Goal: Complete application form

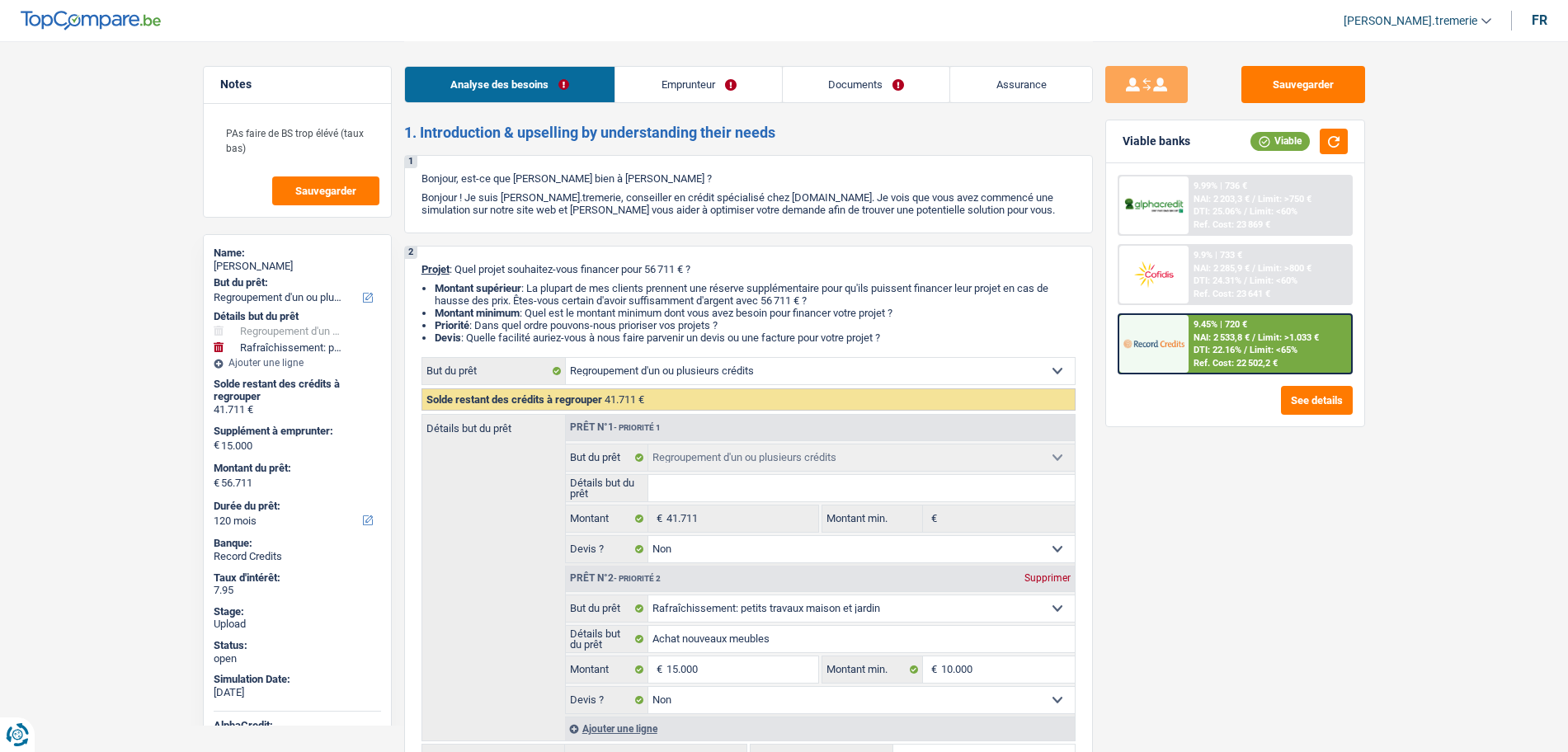
select select "refinancing"
select select "houseOrGarden"
select select "120"
select select "refinancing"
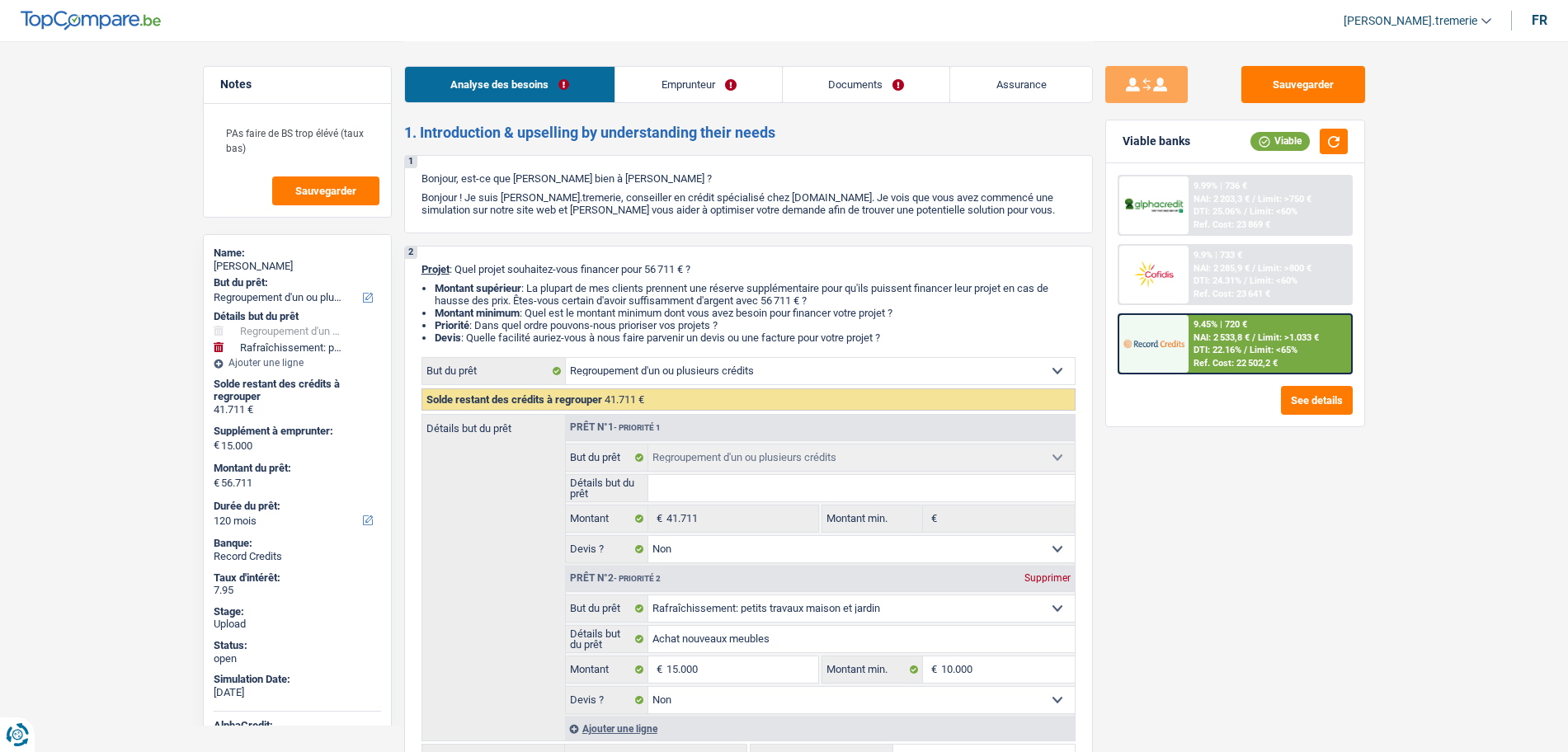
select select "refinancing"
select select "false"
select select "houseOrGarden"
select select "false"
select select "120"
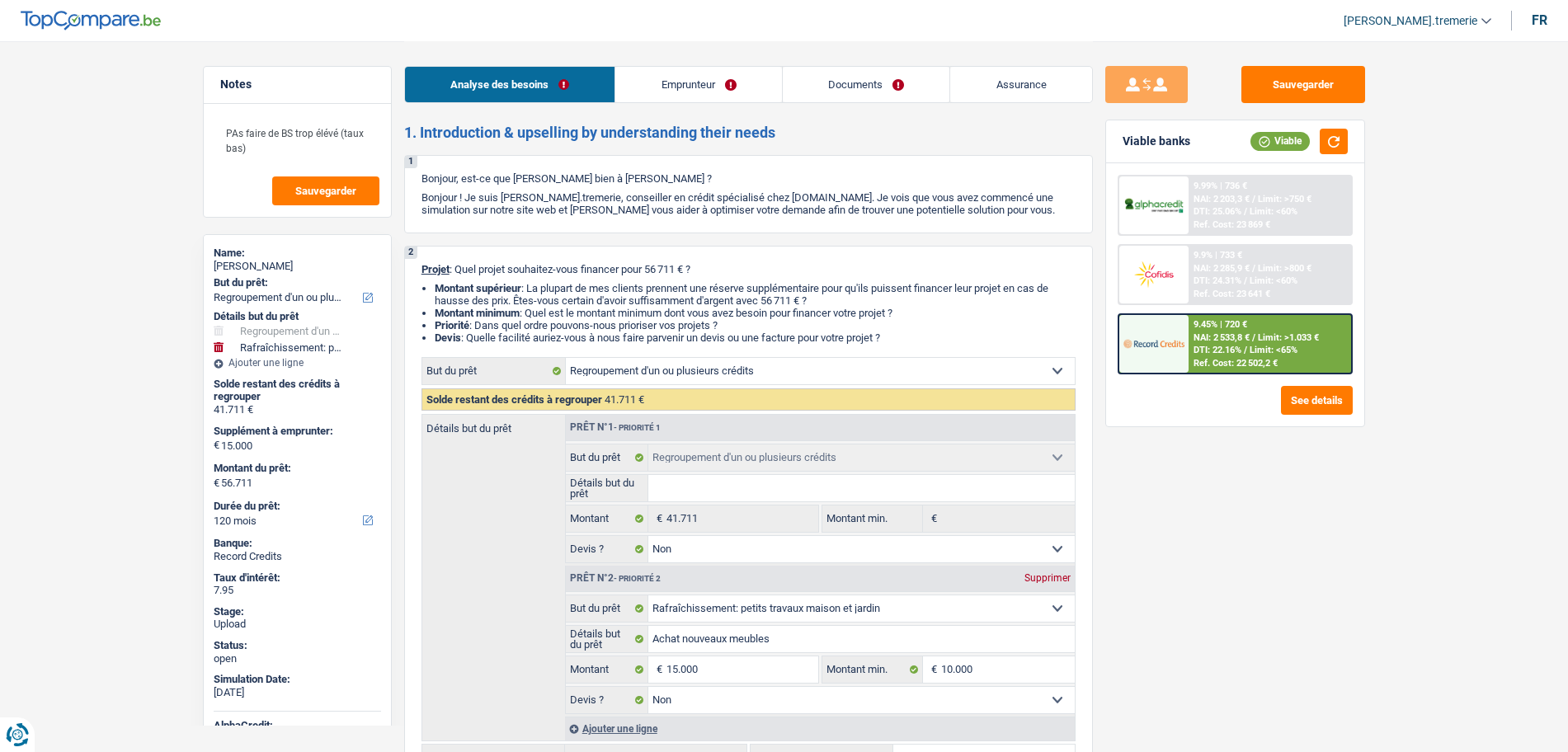
select select "publicEmployee"
select select "netSalary"
select select "mealVouchers"
select select "ownerWithoutMortgage"
select select "creditConsolidation"
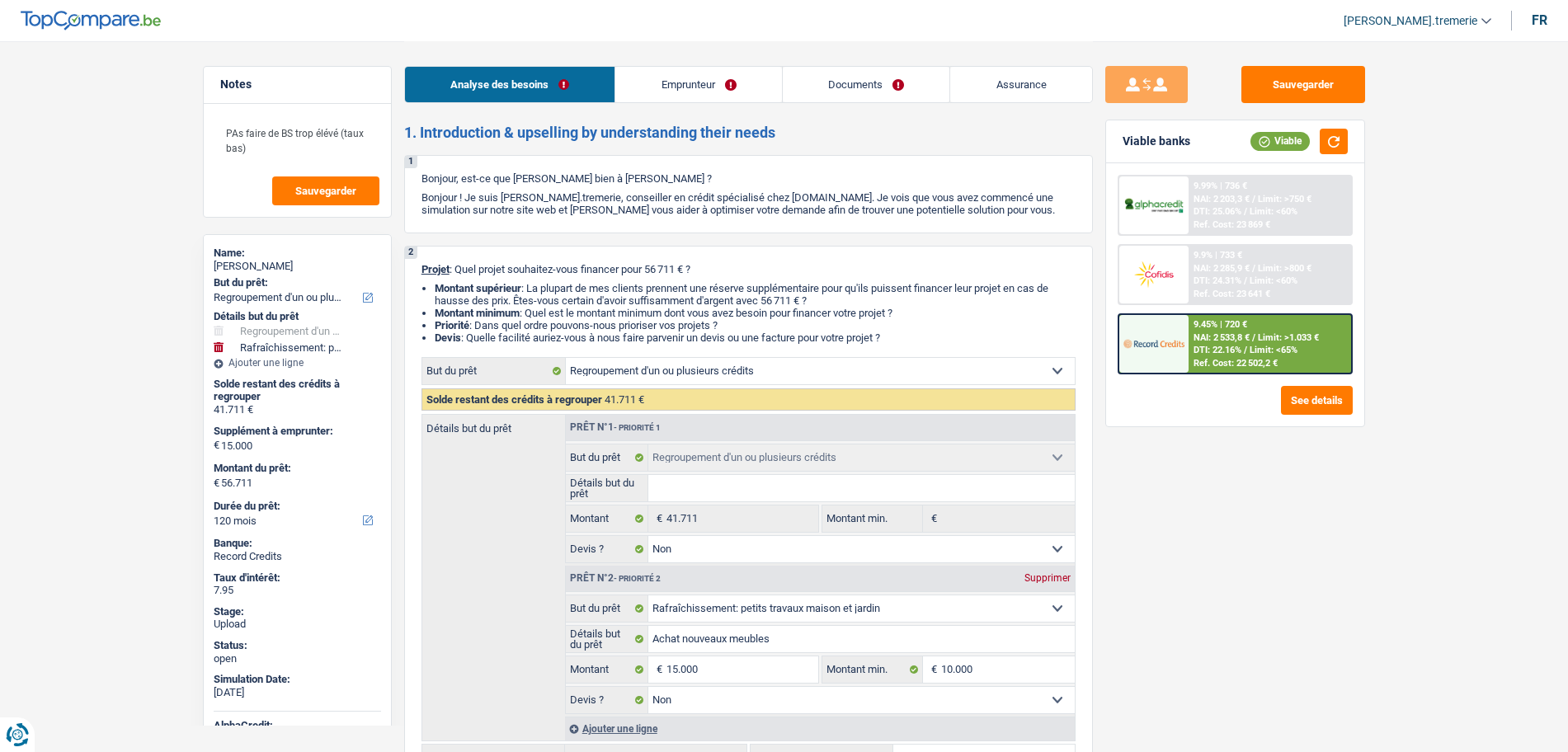
select select "120"
select select "personalSale"
select select "36"
select select "cardOrCredit"
select select "refinancing"
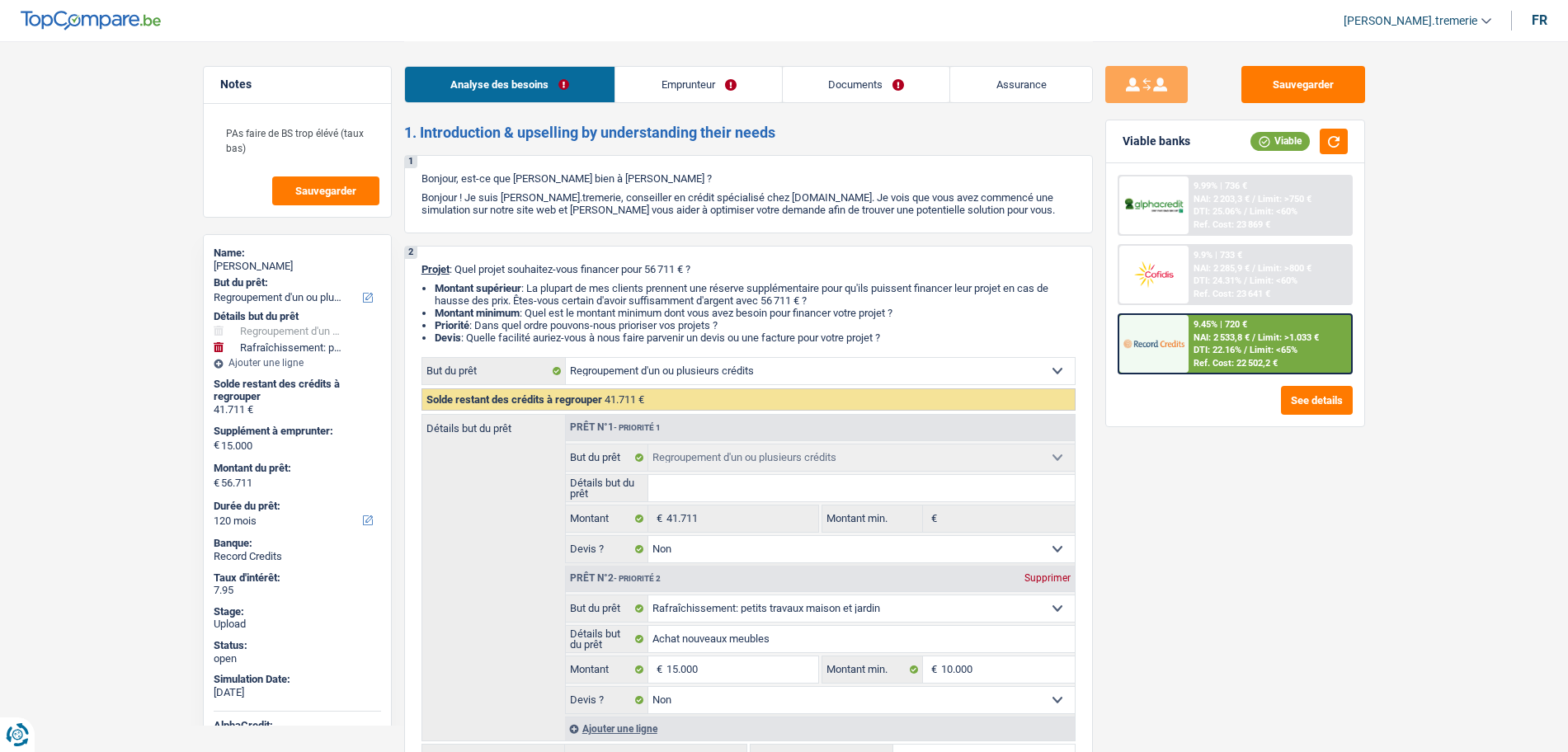
select select "refinancing"
select select "false"
select select "houseOrGarden"
select select "false"
select select "120"
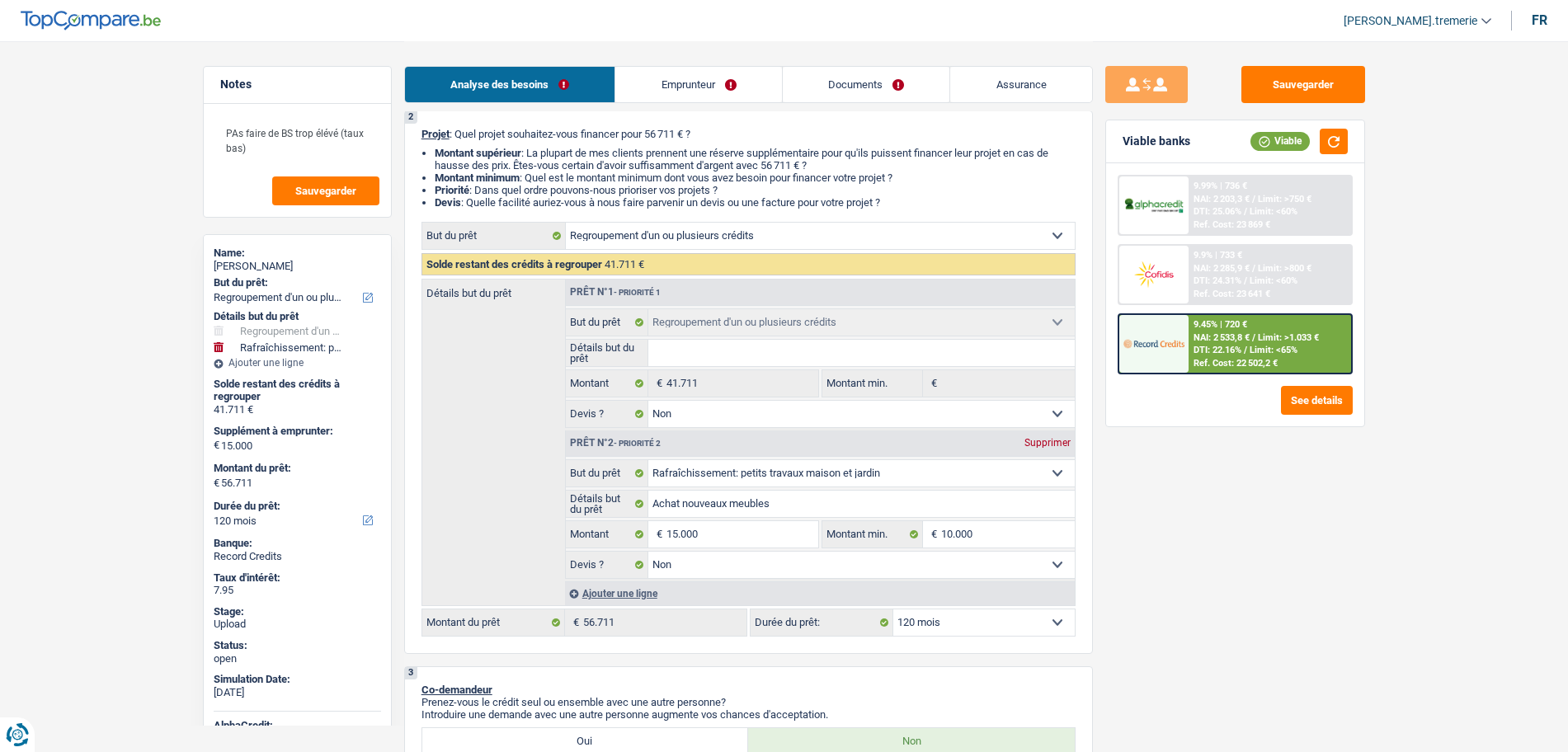
scroll to position [296, 0]
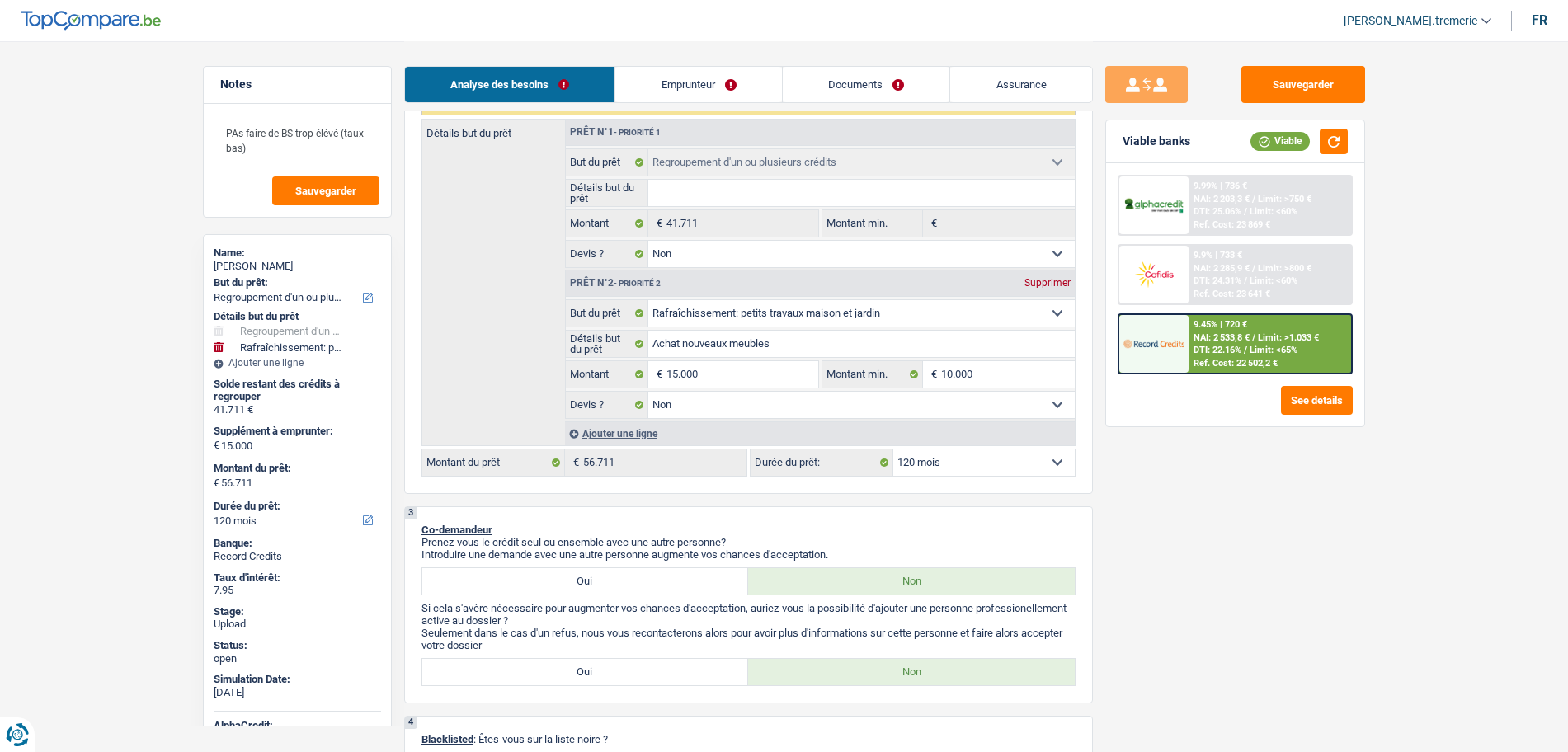
click at [1149, 286] on img at bounding box center [1154, 274] width 61 height 31
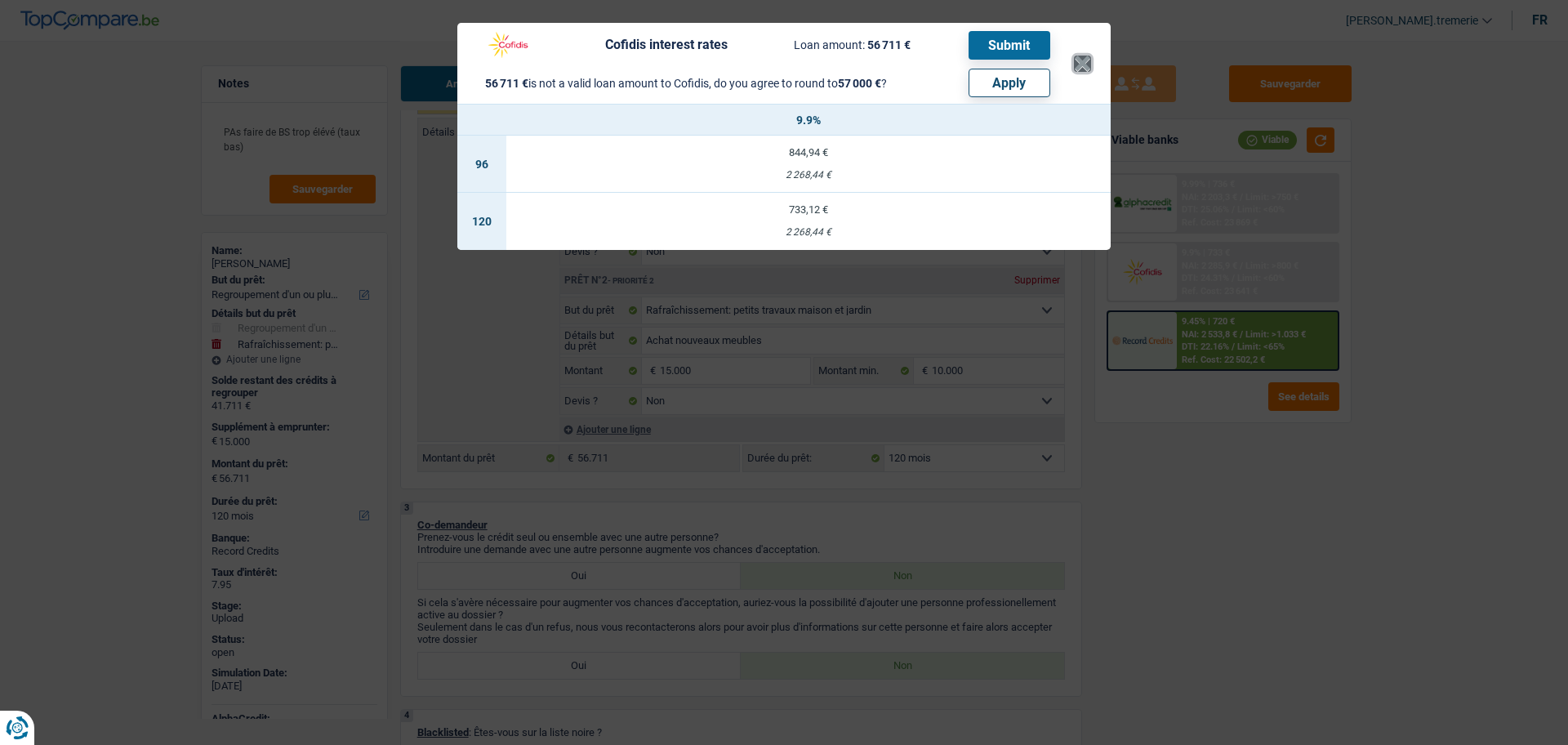
click at [1082, 67] on button "×" at bounding box center [1083, 63] width 17 height 16
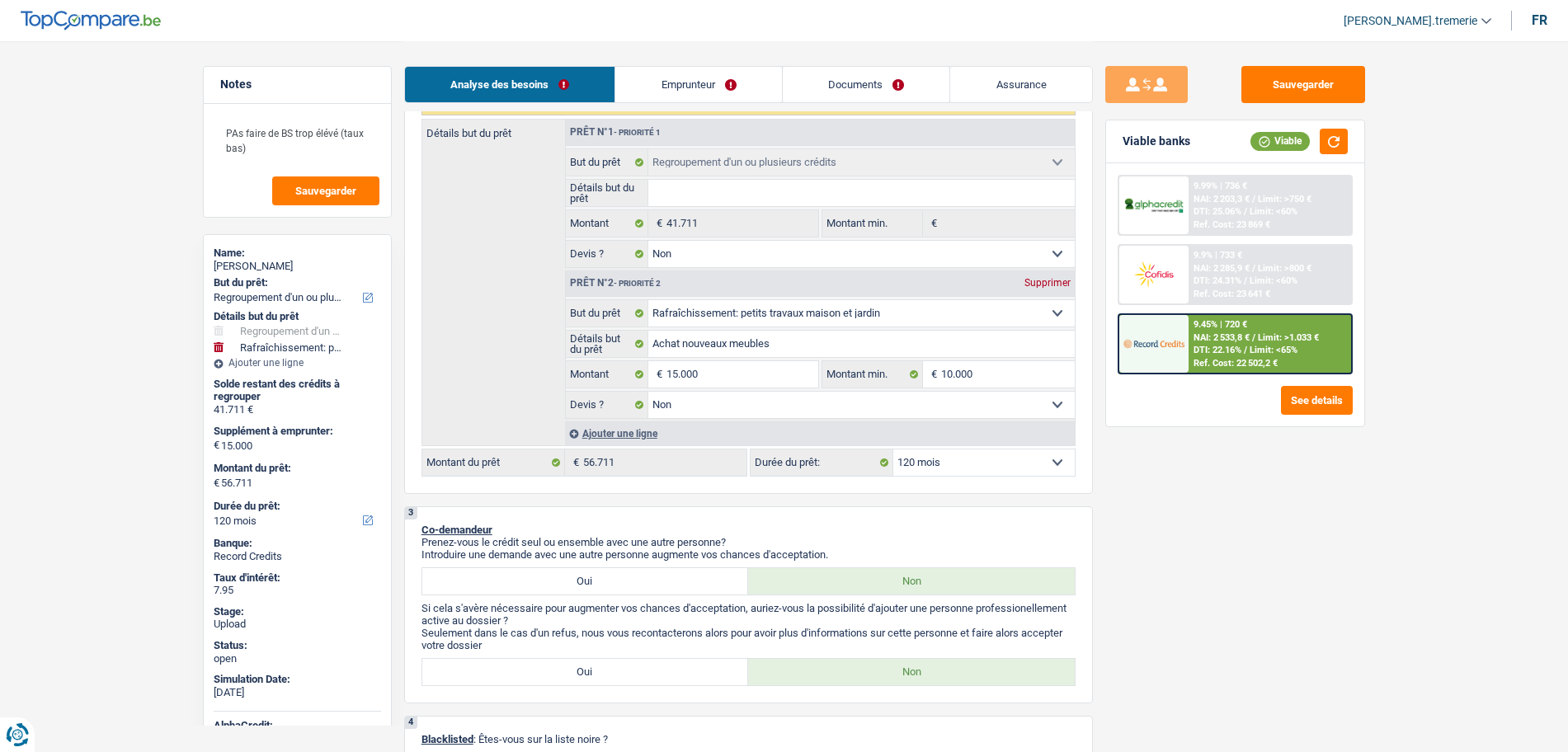
click at [617, 434] on div "Ajouter une ligne" at bounding box center [820, 433] width 510 height 24
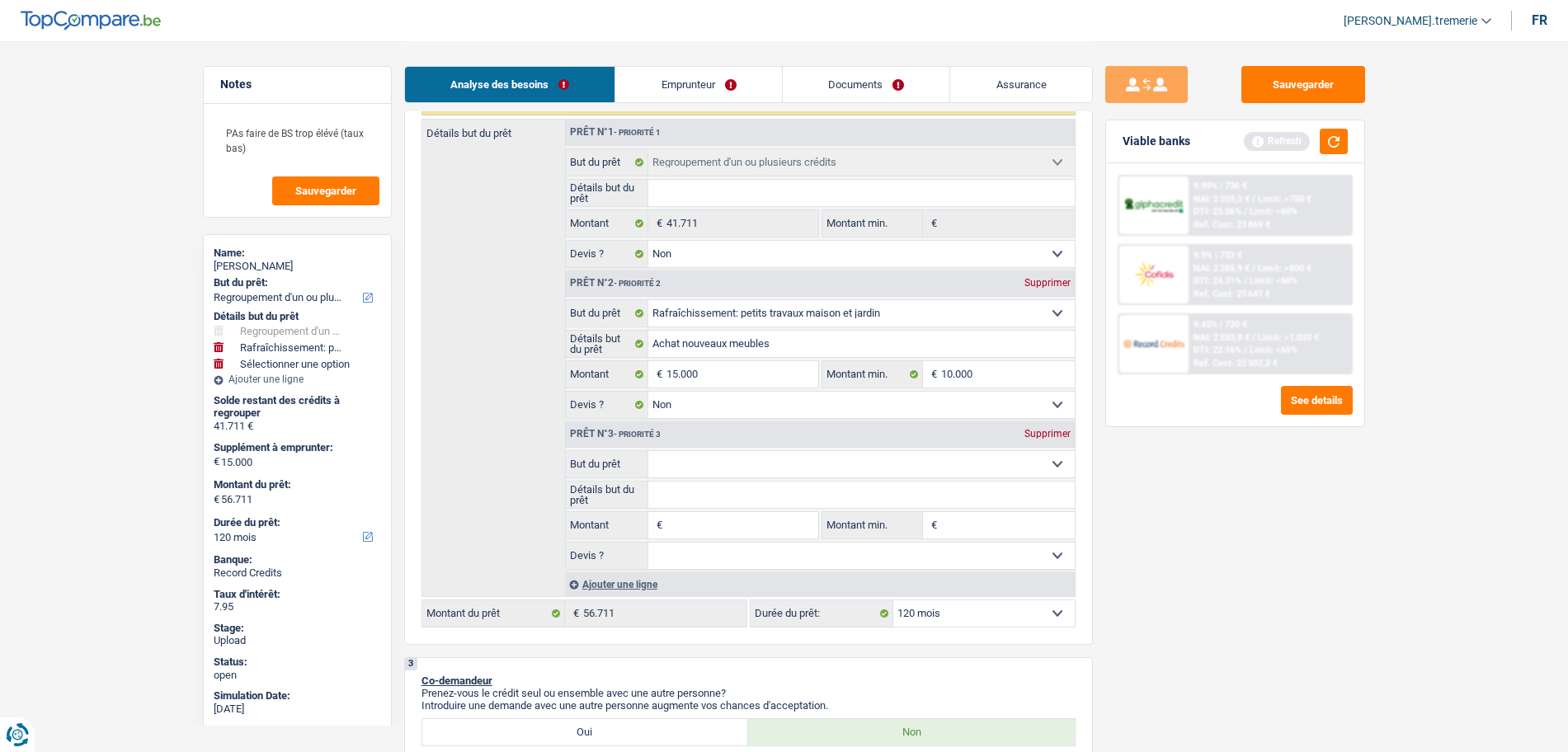
click at [690, 470] on select "Confort maison: meubles, textile, peinture, électroménager, outillage non-profe…" at bounding box center [861, 464] width 426 height 26
select select "other"
click at [648, 451] on select "Confort maison: meubles, textile, peinture, électroménager, outillage non-profe…" at bounding box center [861, 464] width 426 height 26
select select "other"
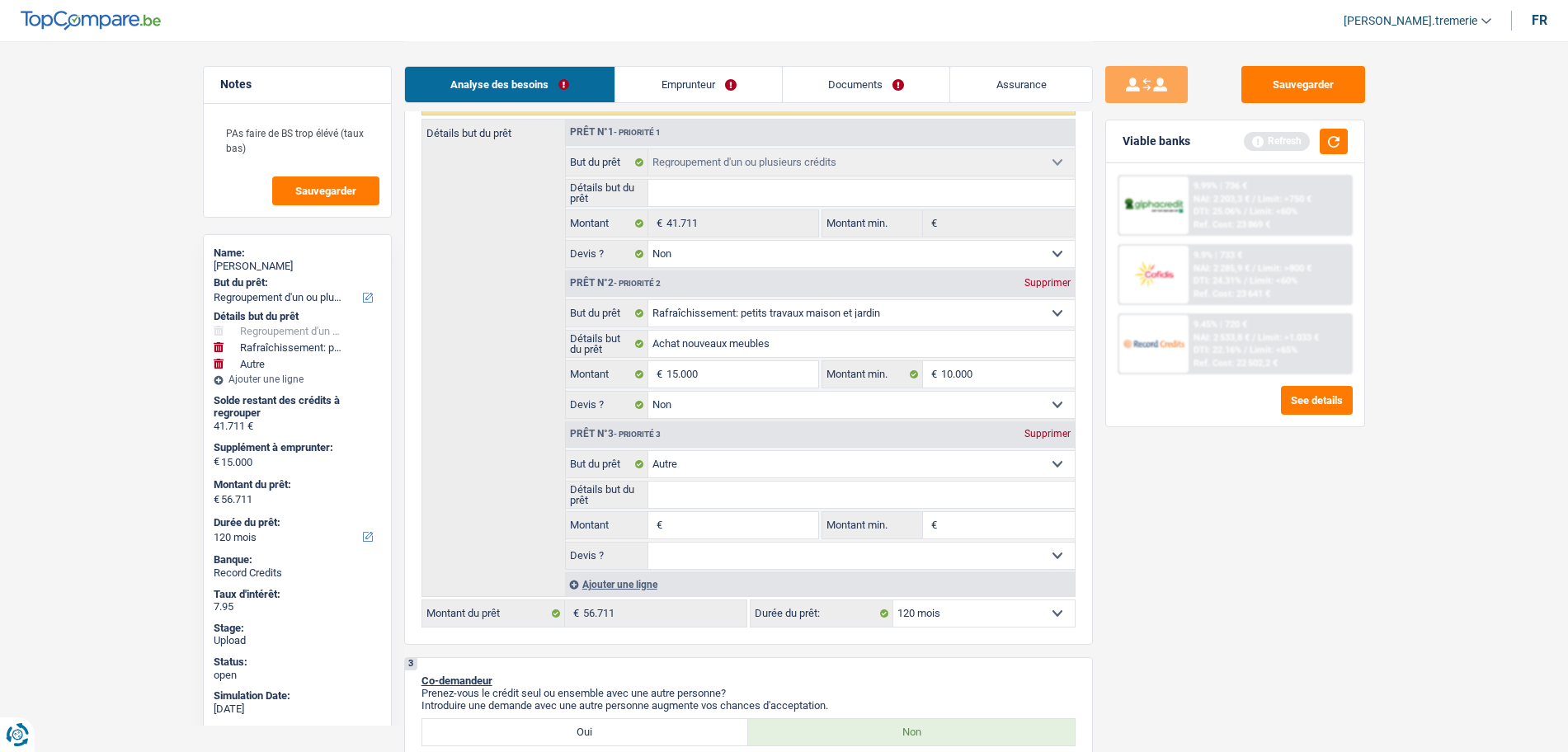
click at [693, 526] on input "Montant" at bounding box center [742, 525] width 151 height 26
type input "3"
type input "32"
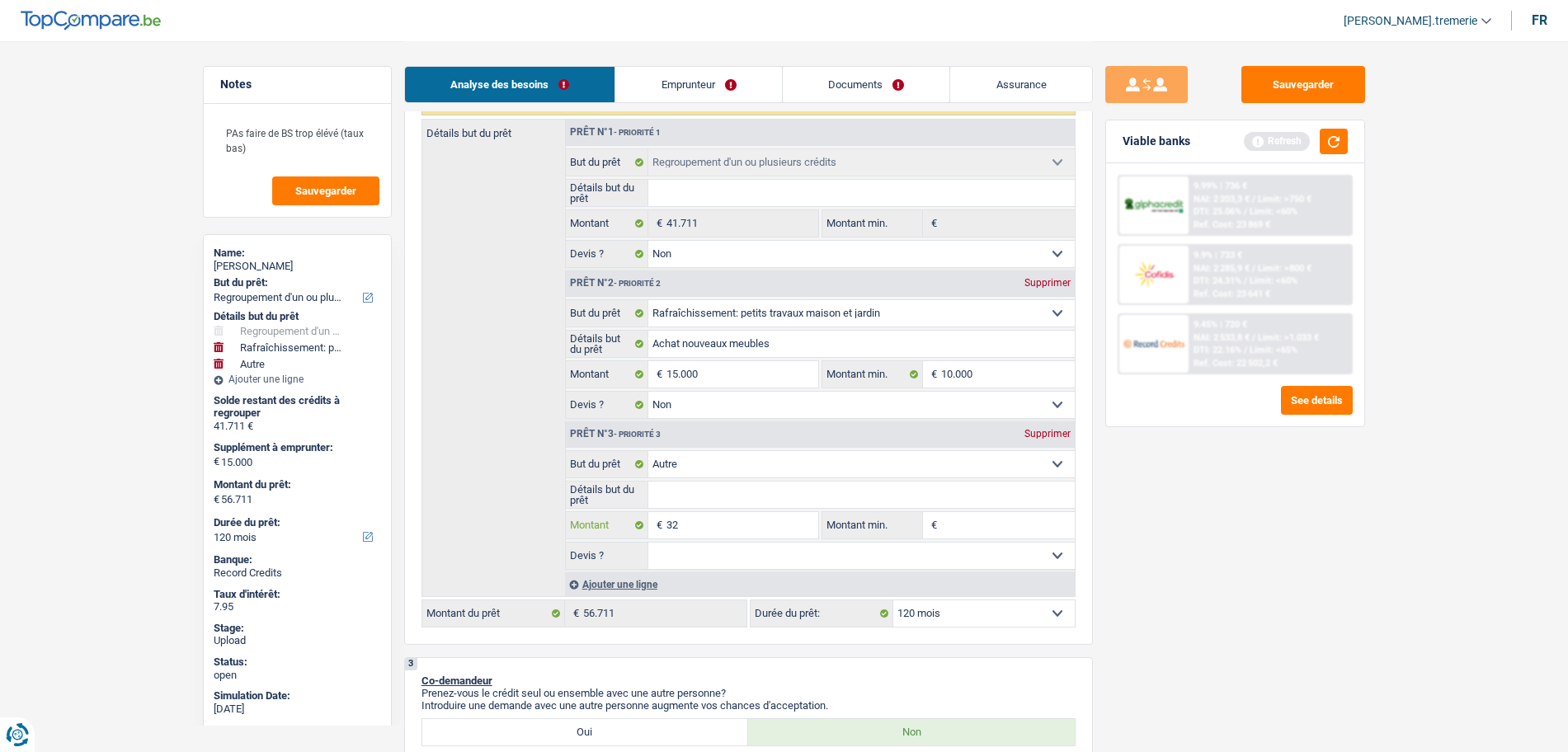
type input "328"
type input "3.289"
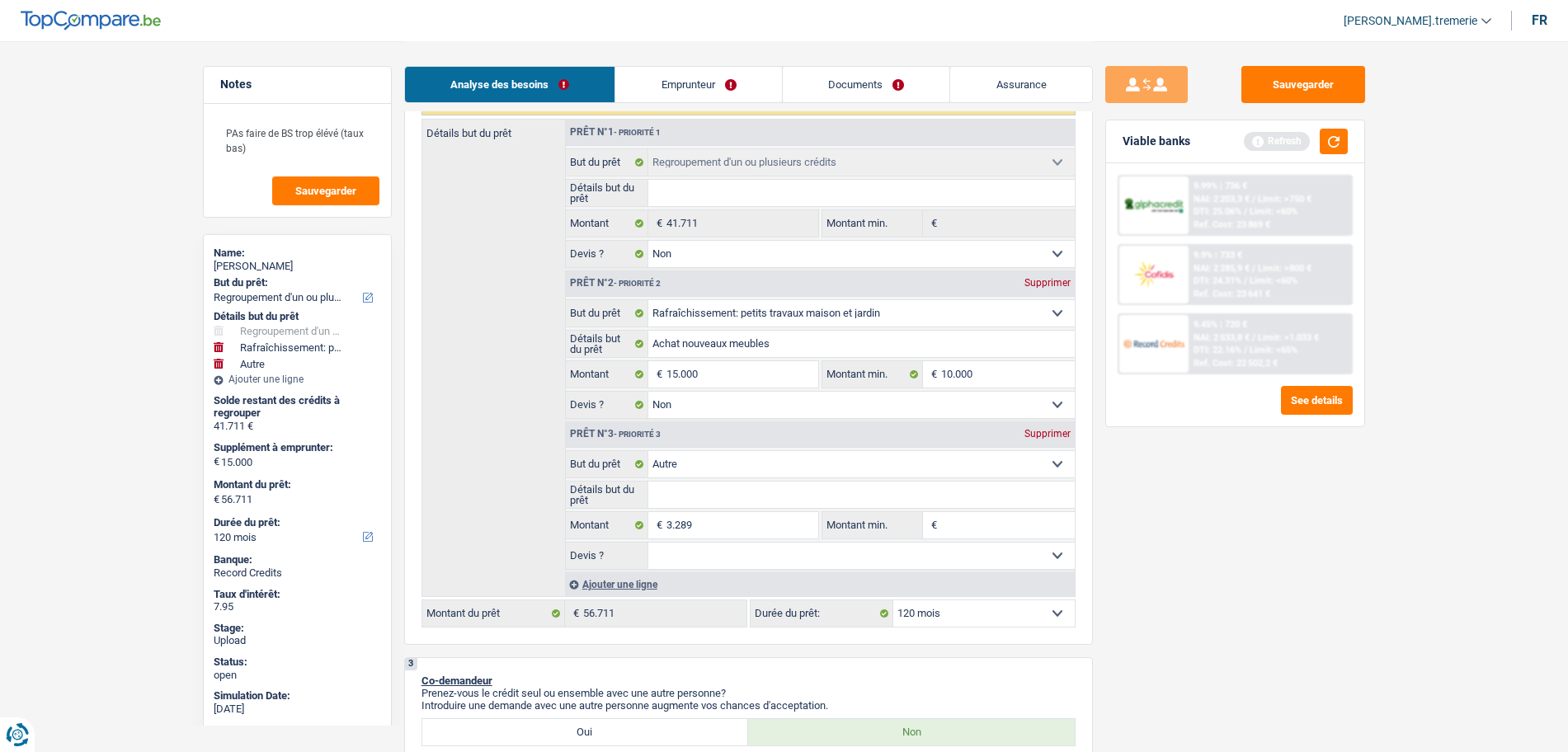
type input "18.289"
type input "60.000"
select select "144"
type input "60.000"
select select "144"
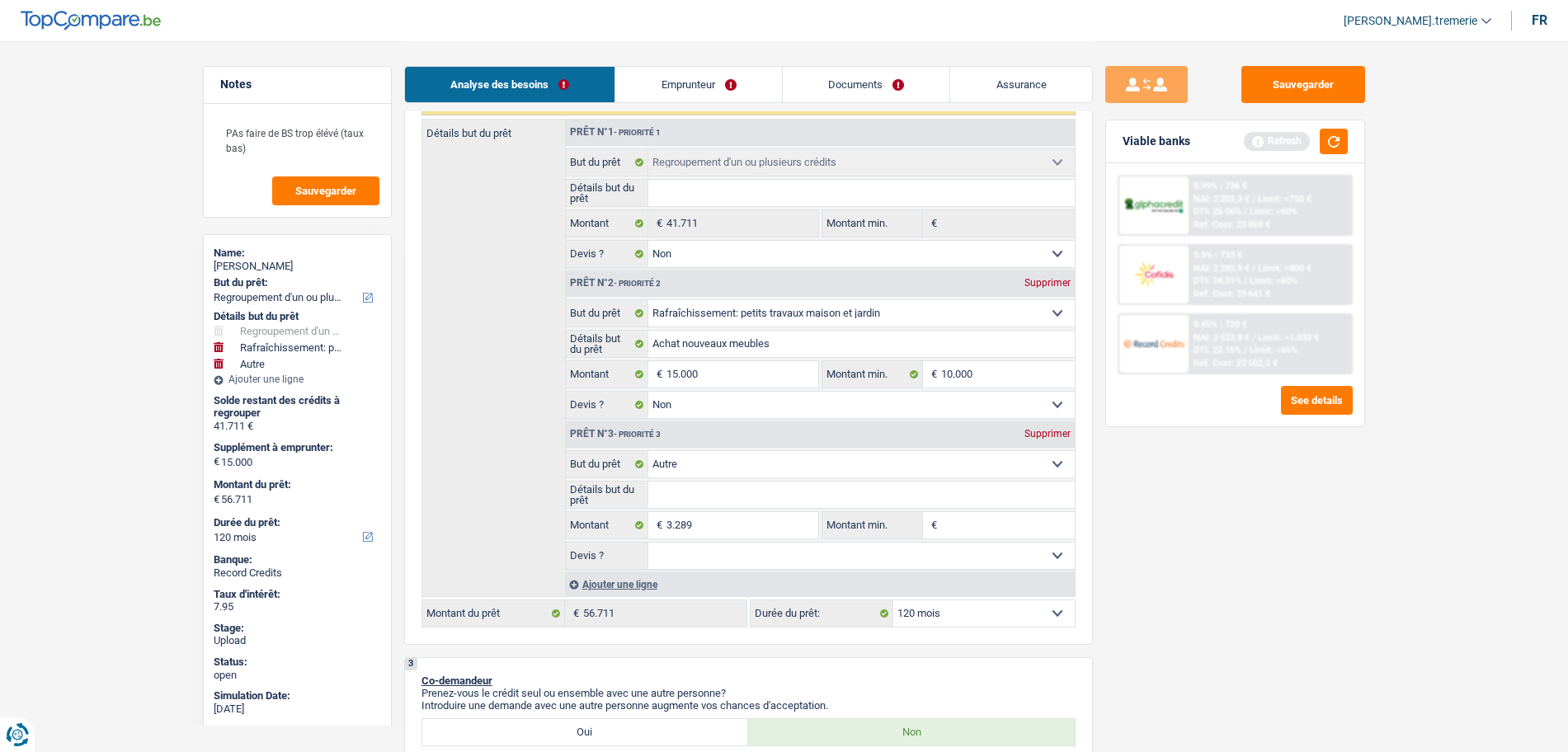
type input "60.000"
select select "144"
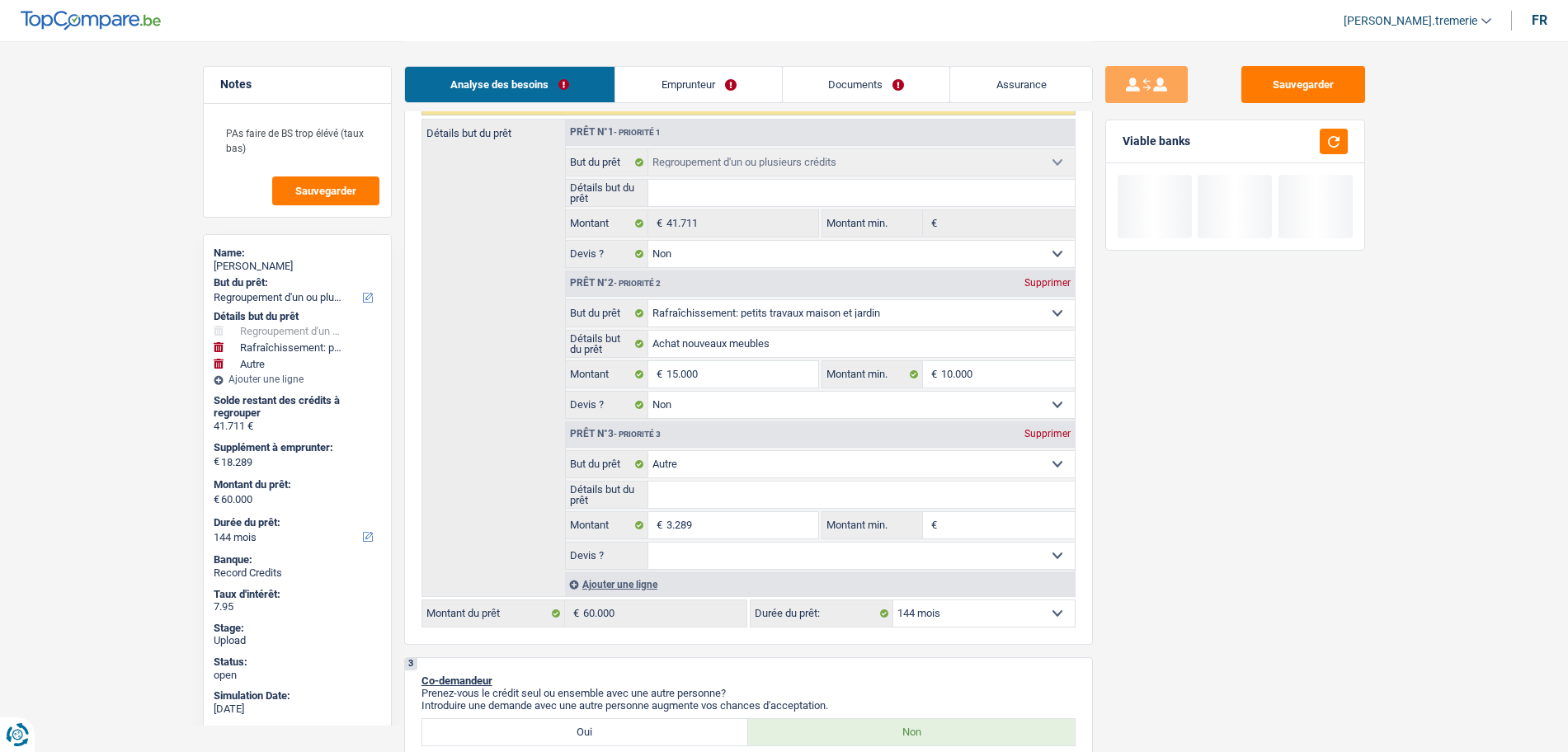
click at [1165, 599] on div "Sauvegarder Viable banks" at bounding box center [1235, 395] width 284 height 659
click at [1048, 600] on select "12 mois 18 mois 24 mois 30 mois 36 mois 42 mois 48 mois 60 mois 72 mois 84 mois…" at bounding box center [984, 613] width 181 height 26
select select "120"
click at [893, 600] on select "12 mois 18 mois 24 mois 30 mois 36 mois 42 mois 48 mois 60 mois 72 mois 84 mois…" at bounding box center [984, 613] width 181 height 26
select select "120"
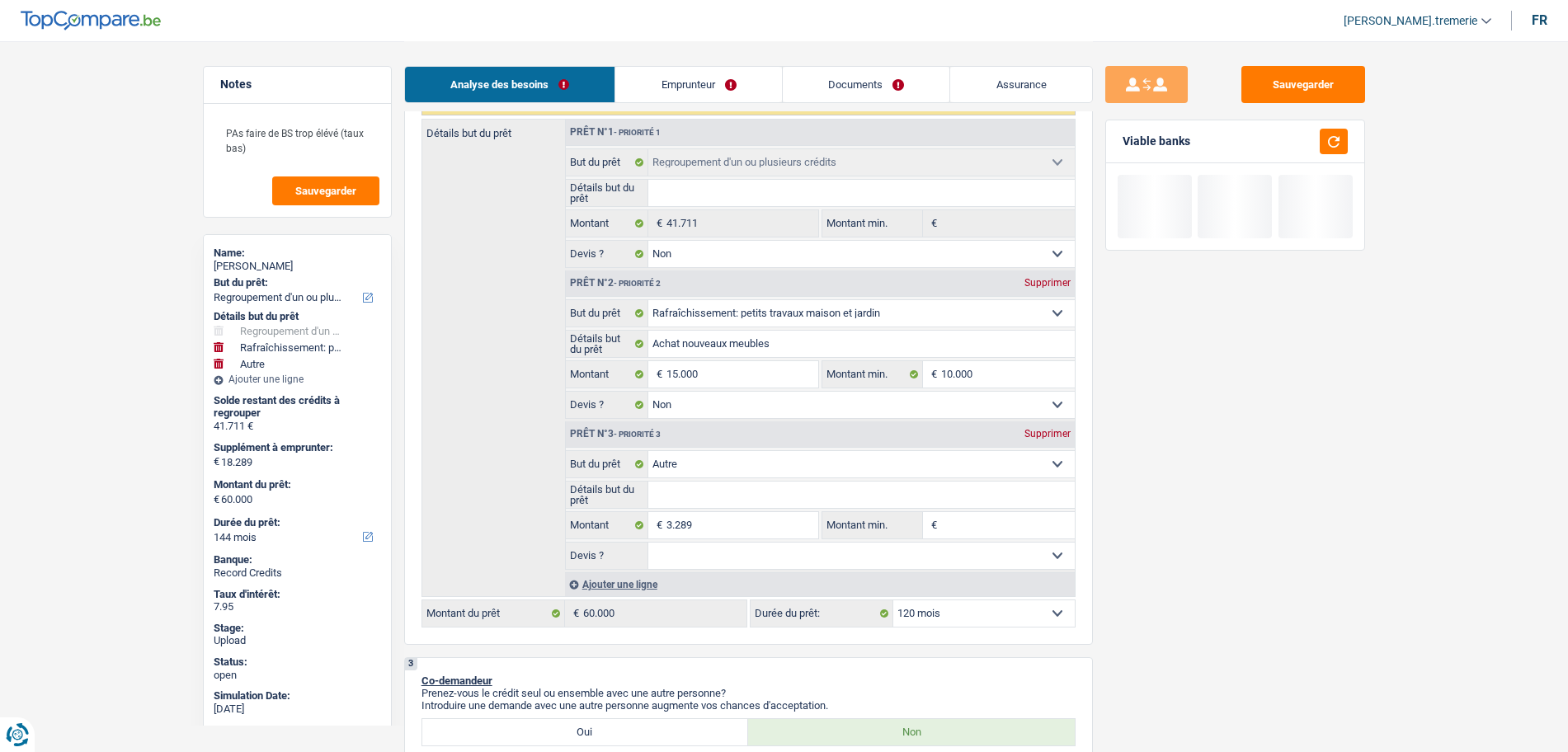
select select "120"
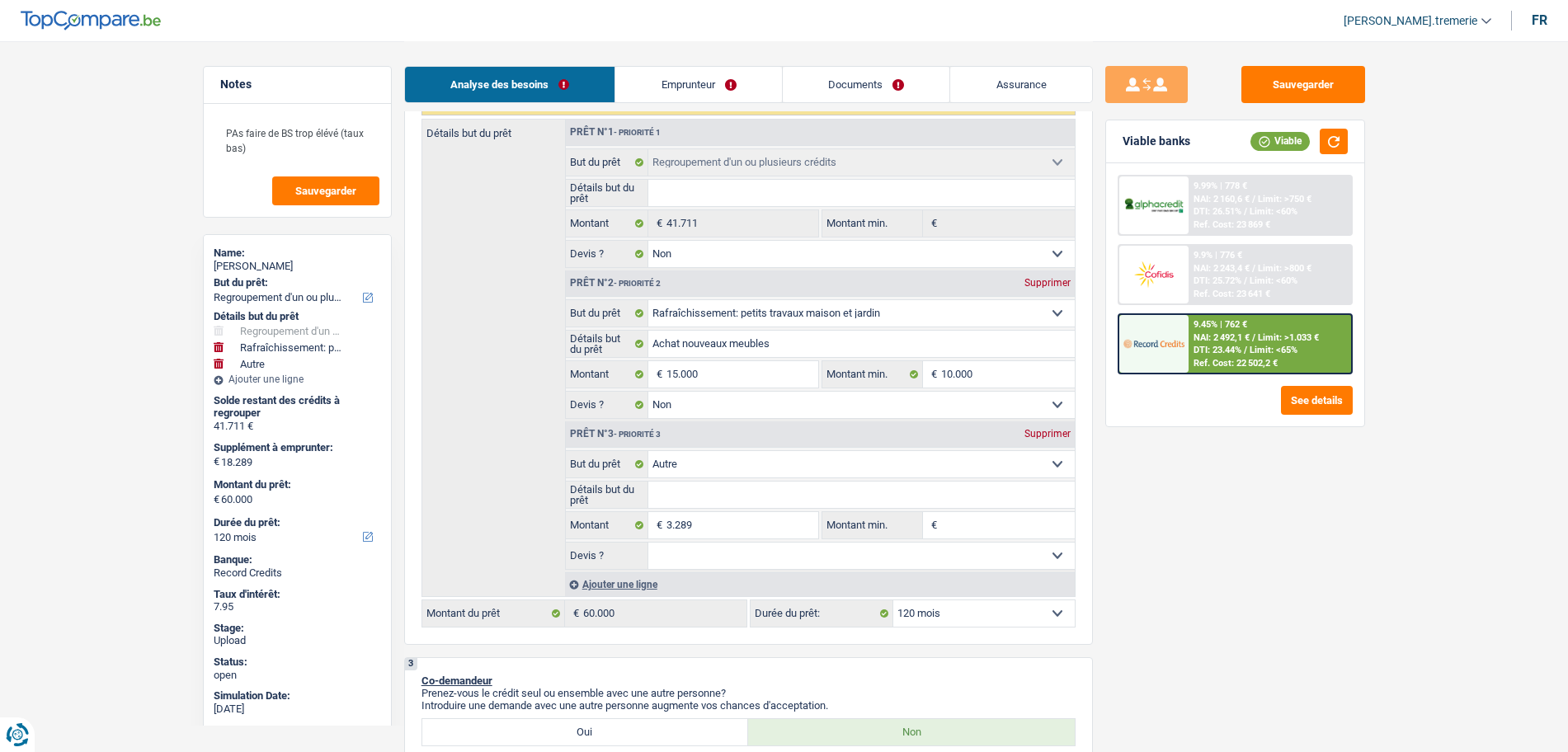
click at [1193, 359] on div "9.45% | 762 € NAI: 2 492,1 € / Limit: >1.033 € DTI: 23.44% / Limit: <65% Ref. C…" at bounding box center [1270, 344] width 163 height 58
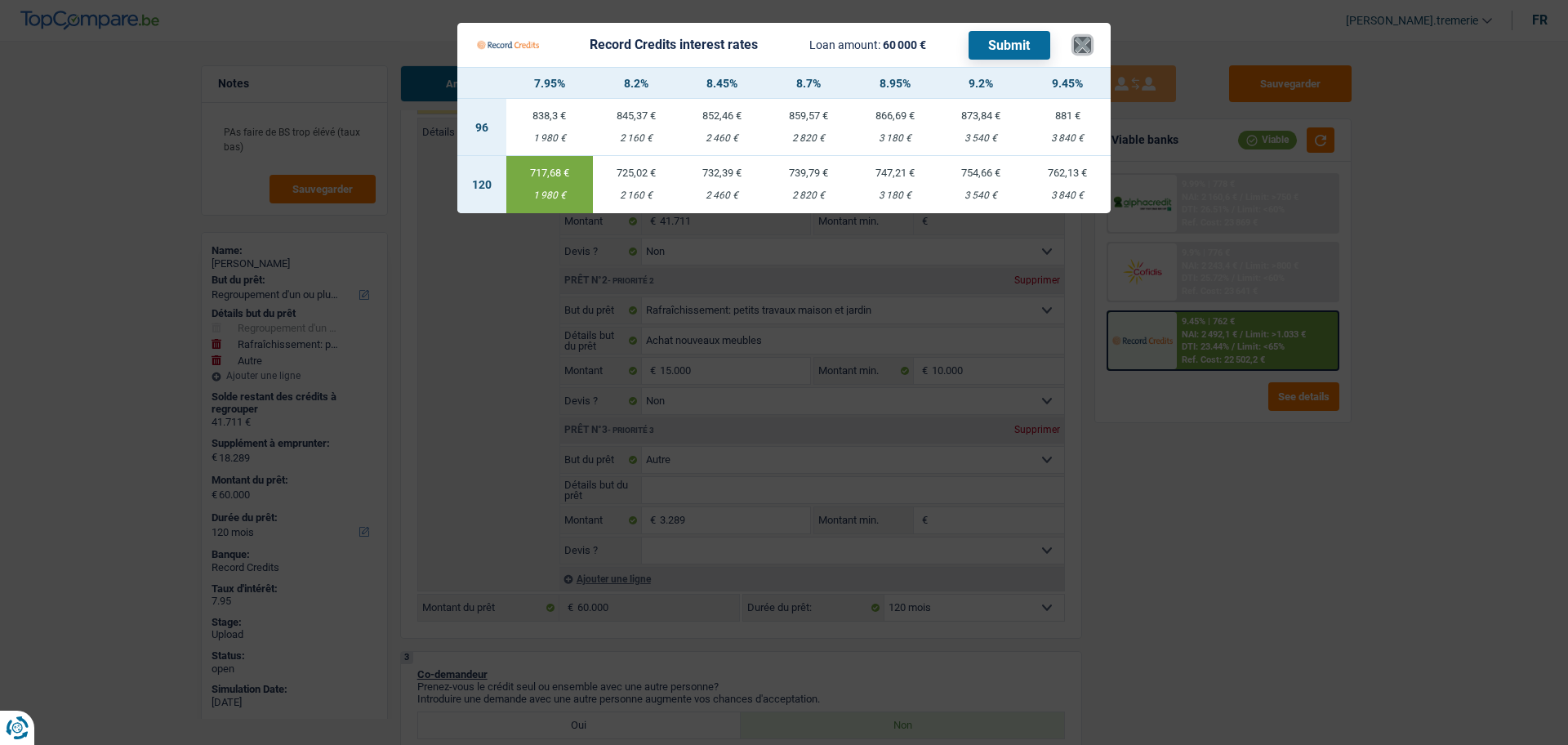
click at [1079, 46] on button "×" at bounding box center [1083, 44] width 17 height 16
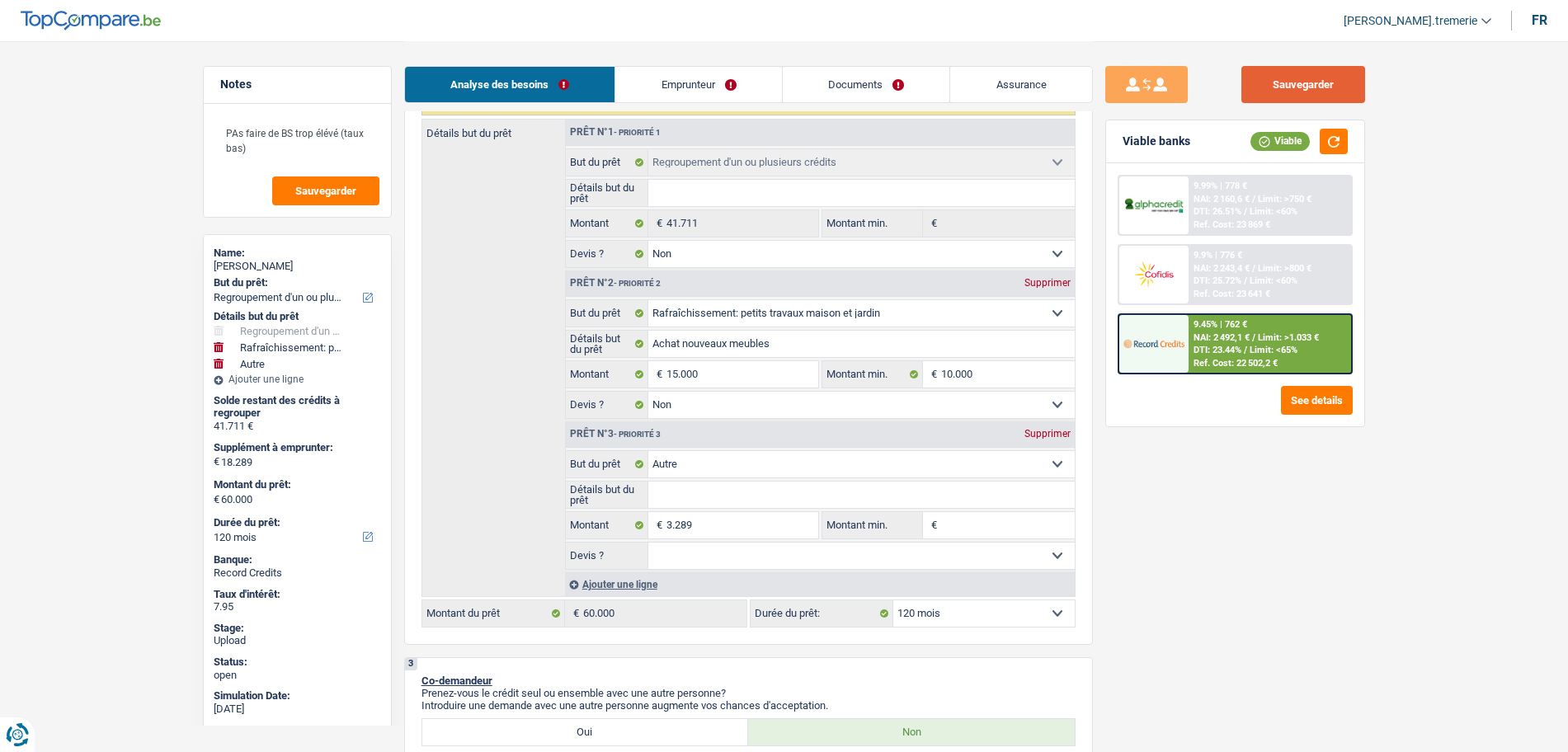
click at [1294, 67] on button "Sauvegarder" at bounding box center [1303, 84] width 123 height 37
